Goal: Information Seeking & Learning: Learn about a topic

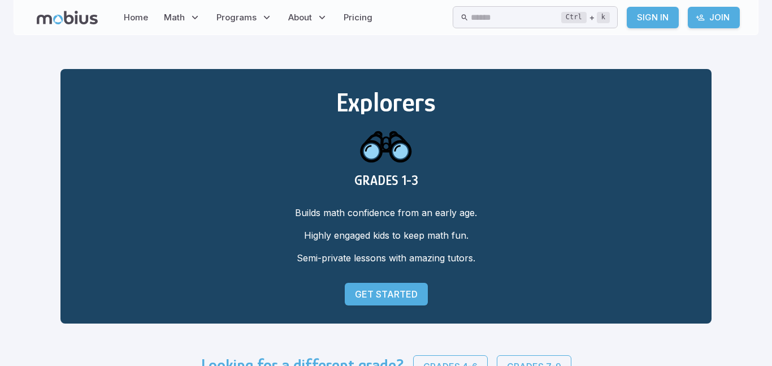
click at [393, 291] on p "Get Started" at bounding box center [386, 294] width 63 height 14
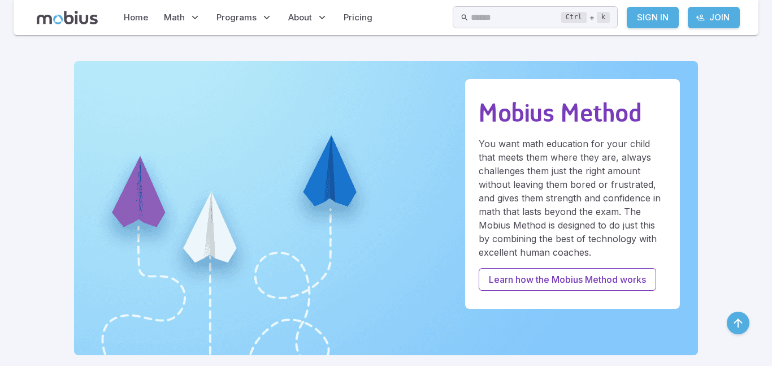
scroll to position [291, 0]
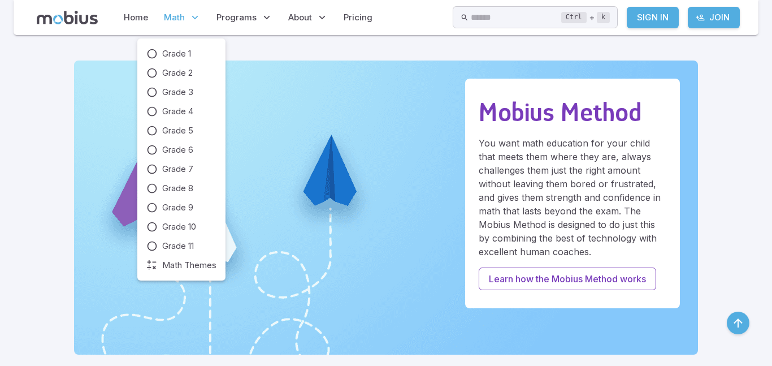
click at [179, 12] on span "Math" at bounding box center [174, 17] width 21 height 12
click at [185, 21] on p "Math" at bounding box center [183, 18] width 44 height 26
click at [176, 212] on span "Grade 9" at bounding box center [177, 207] width 31 height 12
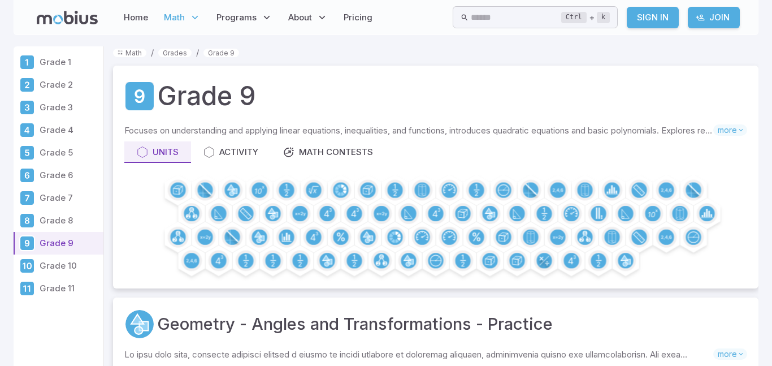
click at [124, 206] on div at bounding box center [435, 226] width 623 height 101
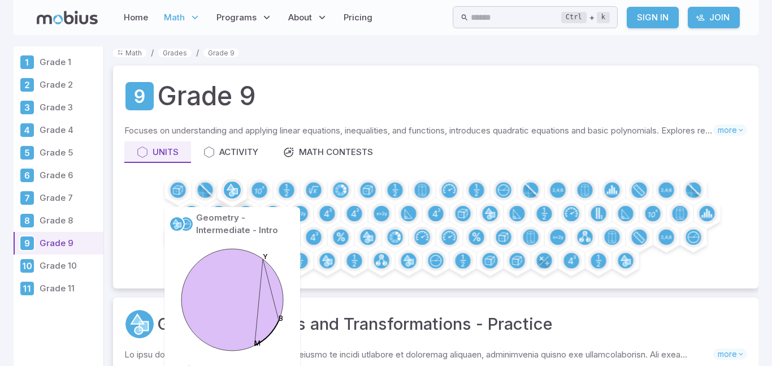
click at [236, 188] on icon at bounding box center [235, 191] width 6 height 6
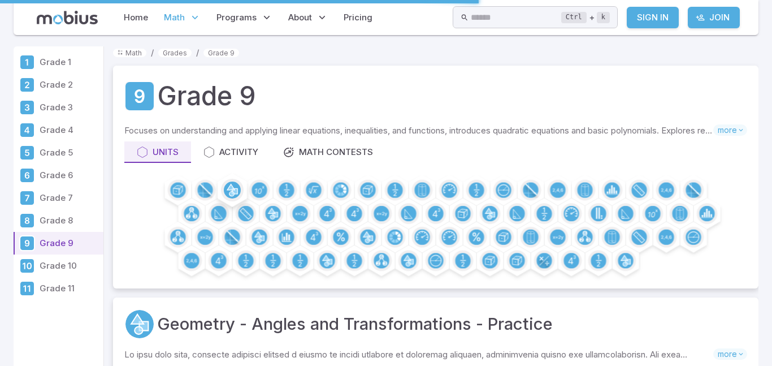
scroll to position [15, 0]
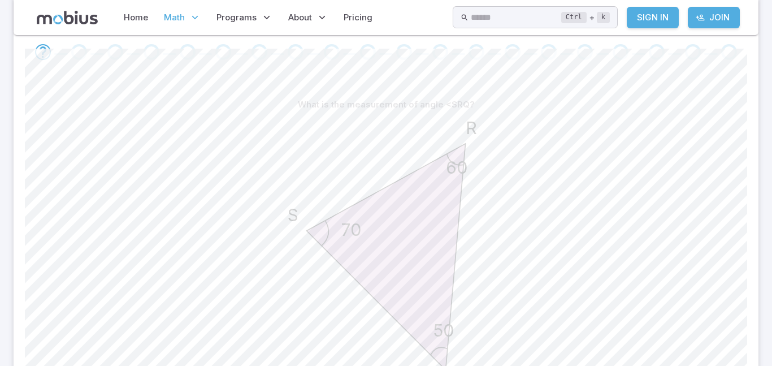
click at [276, 32] on div "Home Math Grade 1 Grade 2 Grade 3 Grade 4 Grade 5 Grade 6 Grade 7 Grade 8 Grade…" at bounding box center [386, 17] width 745 height 35
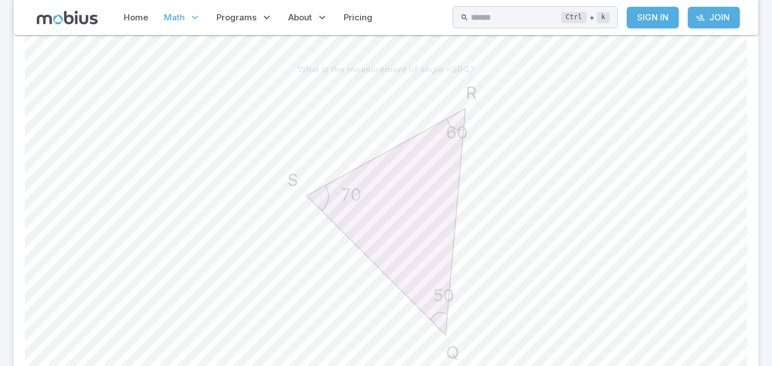
scroll to position [275, 0]
click at [132, 80] on div "50 60 70 Q R S" at bounding box center [386, 221] width 722 height 286
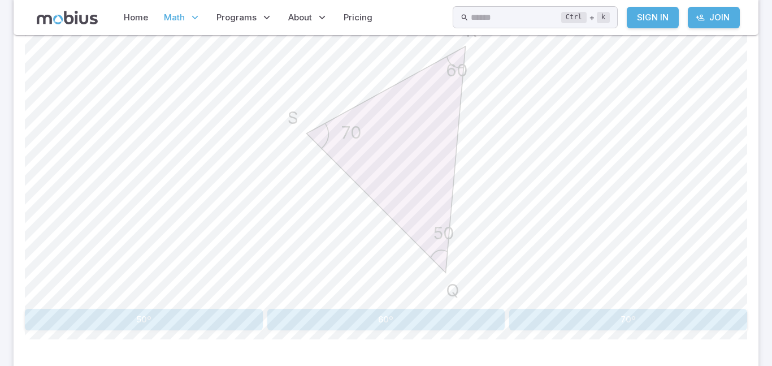
scroll to position [337, 0]
click at [436, 315] on button "60º" at bounding box center [386, 317] width 238 height 21
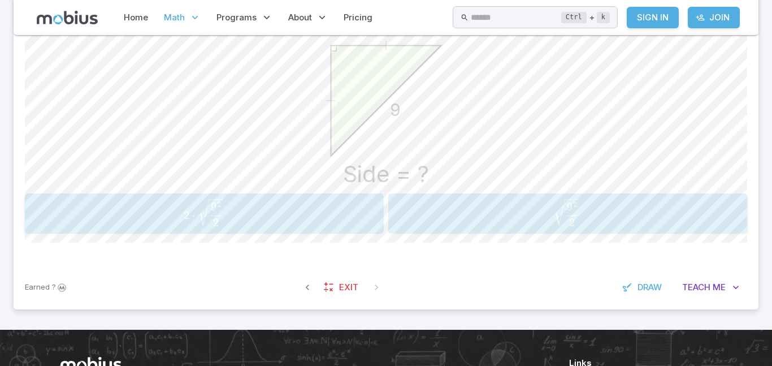
scroll to position [336, 0]
